Goal: Information Seeking & Learning: Learn about a topic

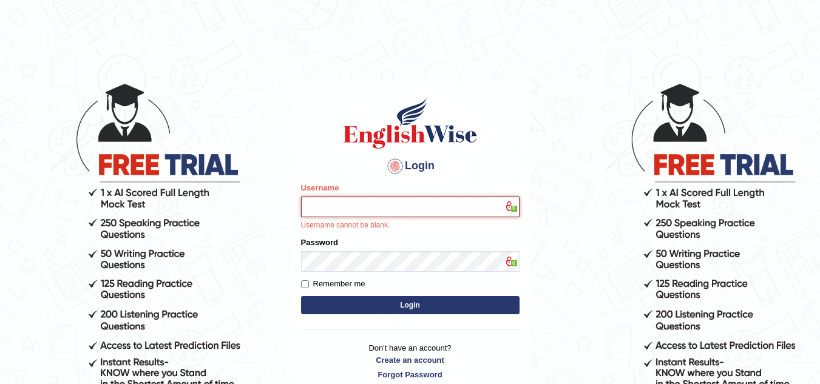
type input "Marzieh1988"
click at [379, 298] on button "Login" at bounding box center [410, 305] width 218 height 18
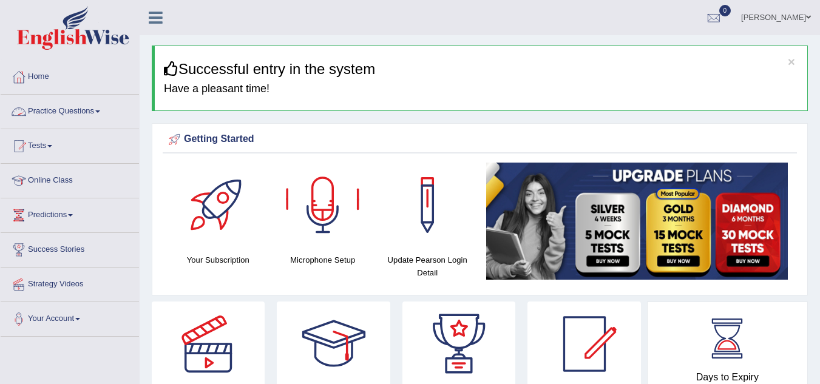
click at [99, 110] on link "Practice Questions" at bounding box center [70, 110] width 138 height 30
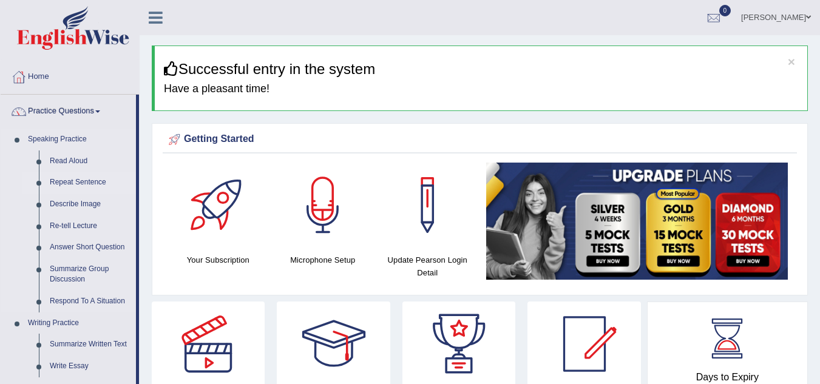
click at [80, 183] on link "Repeat Sentence" at bounding box center [90, 183] width 92 height 22
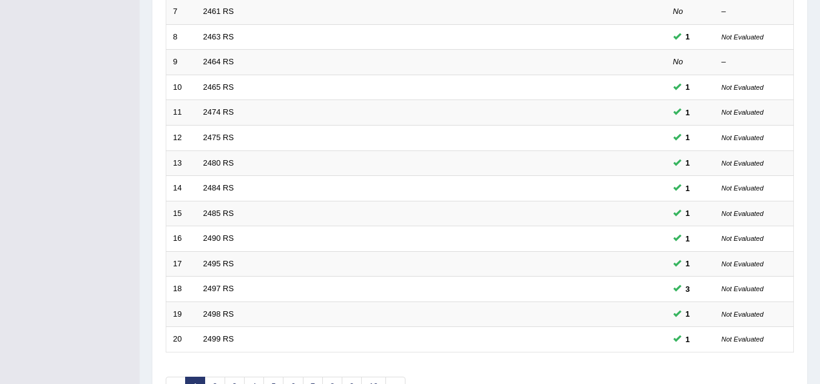
scroll to position [351, 0]
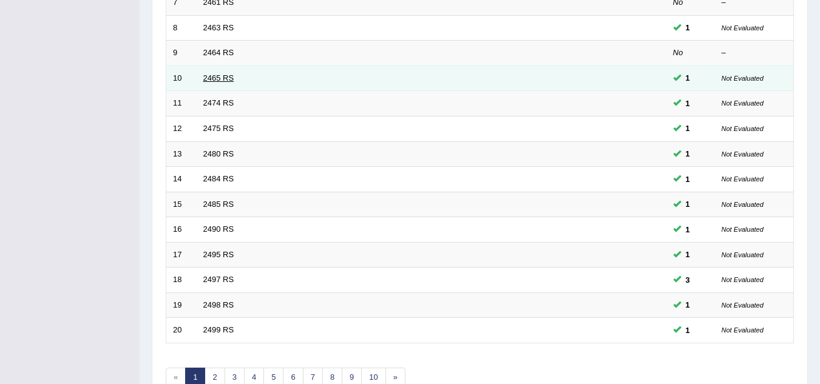
click at [218, 76] on link "2465 RS" at bounding box center [218, 77] width 31 height 9
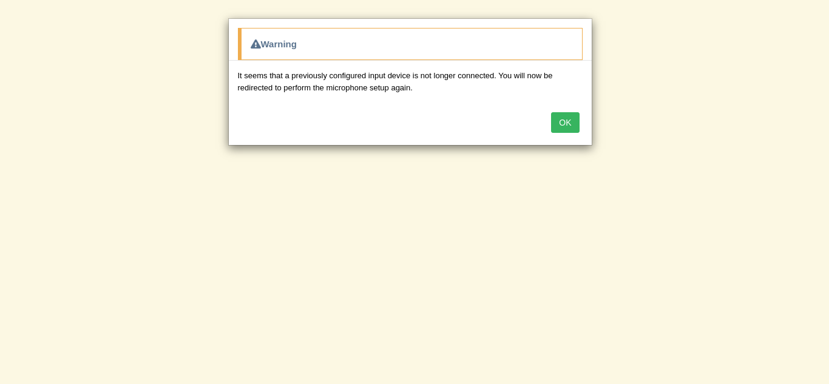
click at [567, 123] on button "OK" at bounding box center [565, 122] width 28 height 21
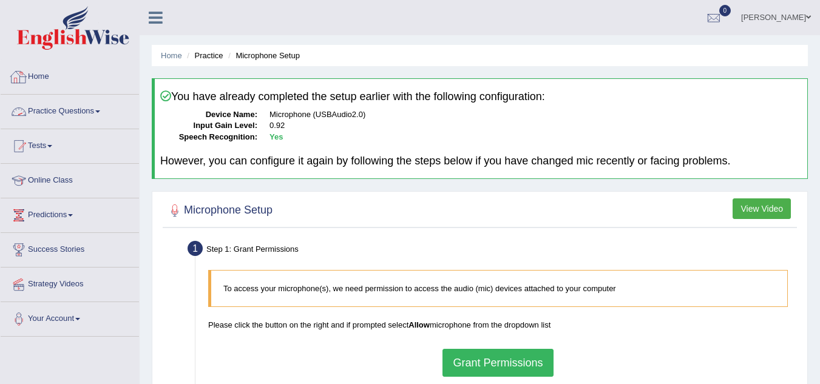
click at [106, 115] on link "Practice Questions" at bounding box center [70, 110] width 138 height 30
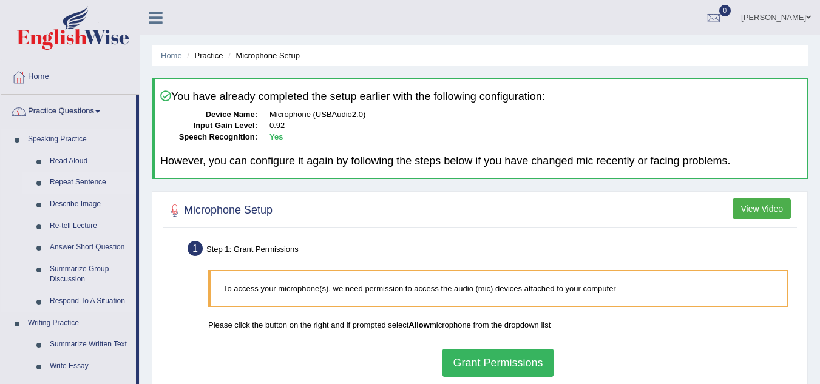
click at [86, 182] on link "Repeat Sentence" at bounding box center [90, 183] width 92 height 22
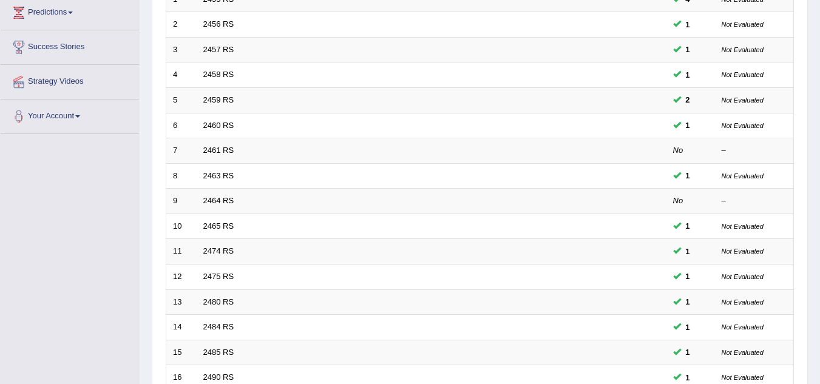
scroll to position [208, 0]
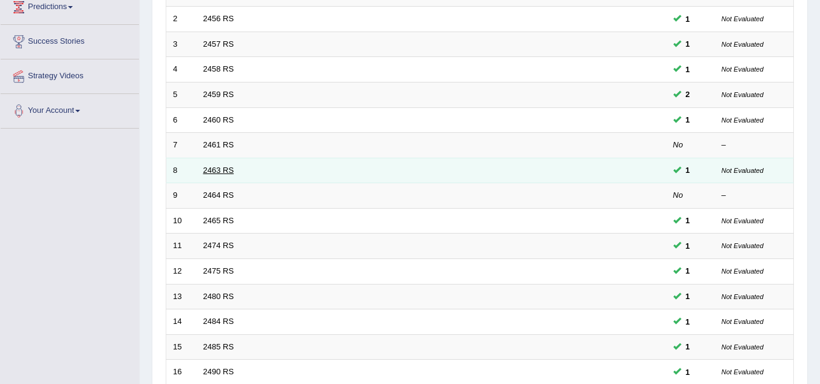
click at [220, 171] on link "2463 RS" at bounding box center [218, 170] width 31 height 9
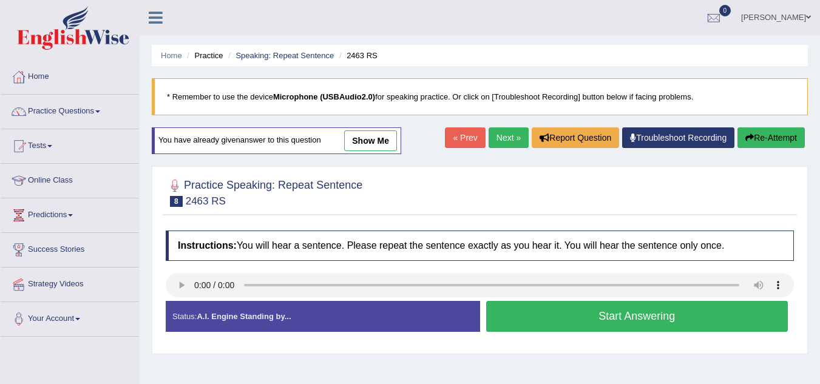
click at [504, 138] on link "Next »" at bounding box center [508, 137] width 40 height 21
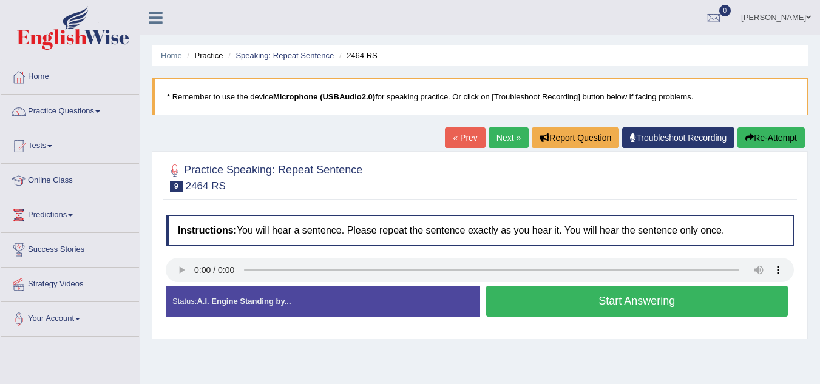
drag, startPoint x: 0, startPoint y: 0, endPoint x: 504, endPoint y: 138, distance: 522.0
click at [504, 138] on link "Next »" at bounding box center [508, 137] width 40 height 21
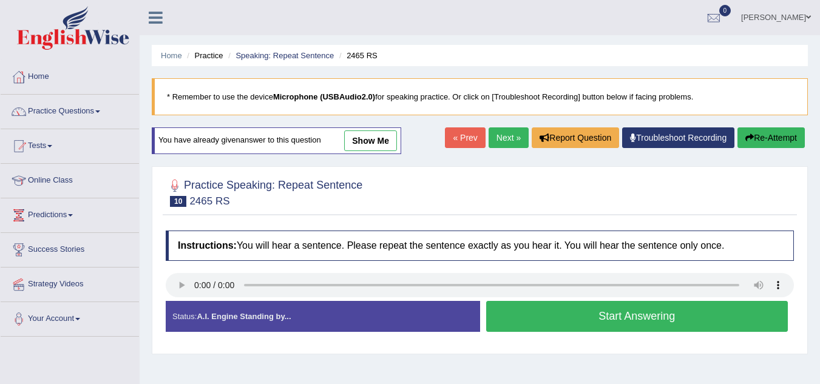
click at [383, 143] on link "show me" at bounding box center [370, 140] width 53 height 21
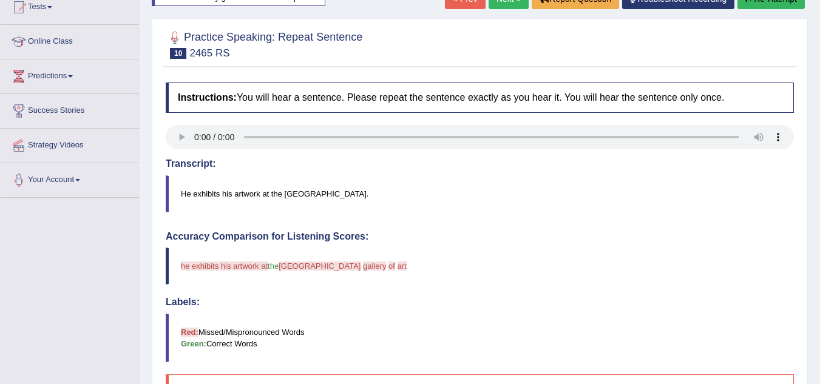
scroll to position [112, 0]
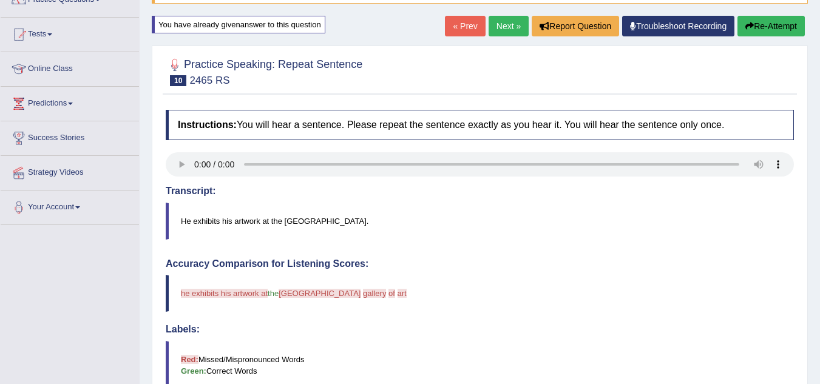
click at [780, 29] on button "Re-Attempt" at bounding box center [770, 26] width 67 height 21
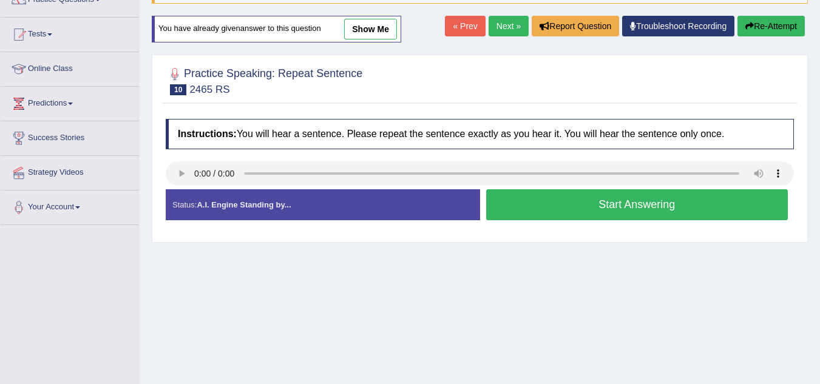
scroll to position [112, 0]
click at [603, 200] on button "Start Answering" at bounding box center [637, 204] width 302 height 31
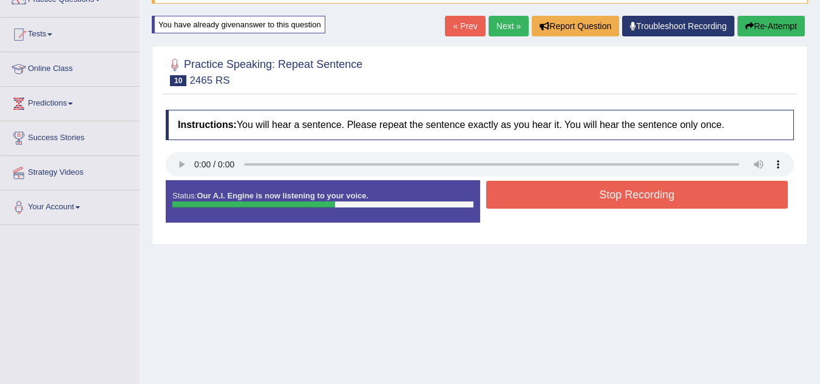
click at [603, 200] on button "Stop Recording" at bounding box center [637, 195] width 302 height 28
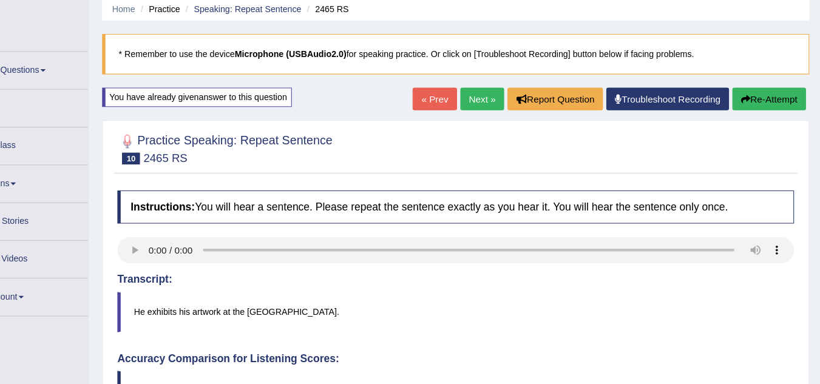
scroll to position [46, 0]
